Goal: Go to known website: Access a specific website the user already knows

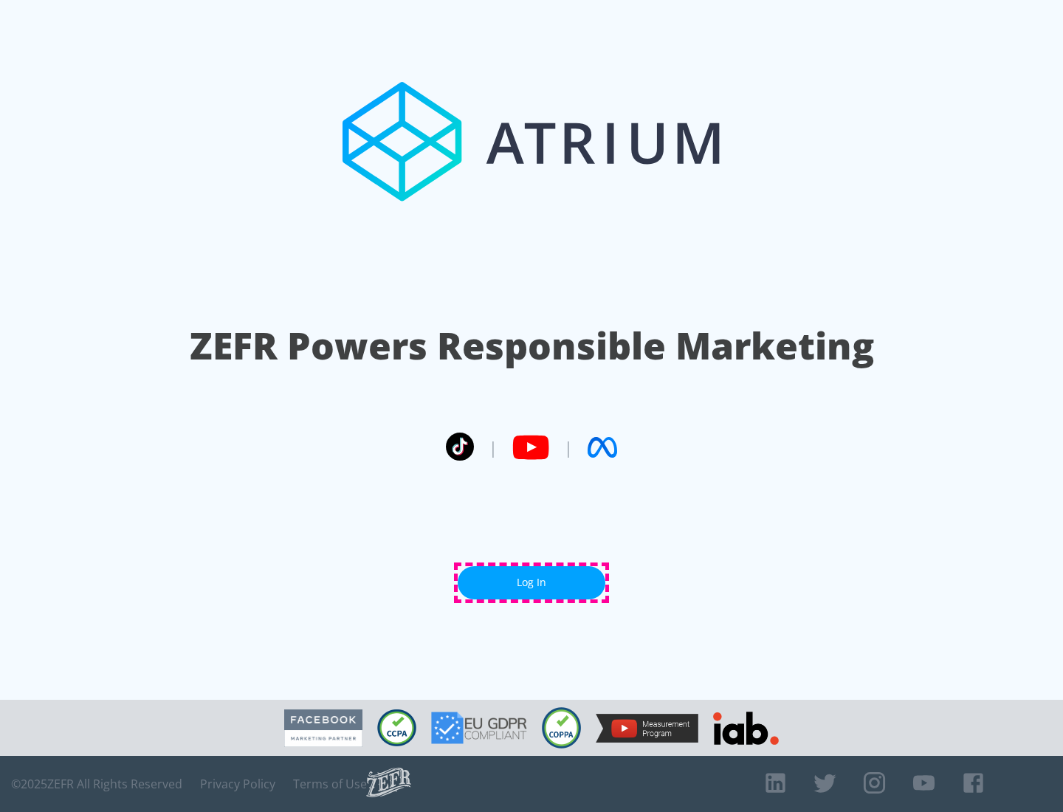
click at [531, 582] on link "Log In" at bounding box center [532, 582] width 148 height 33
